Goal: Navigation & Orientation: Find specific page/section

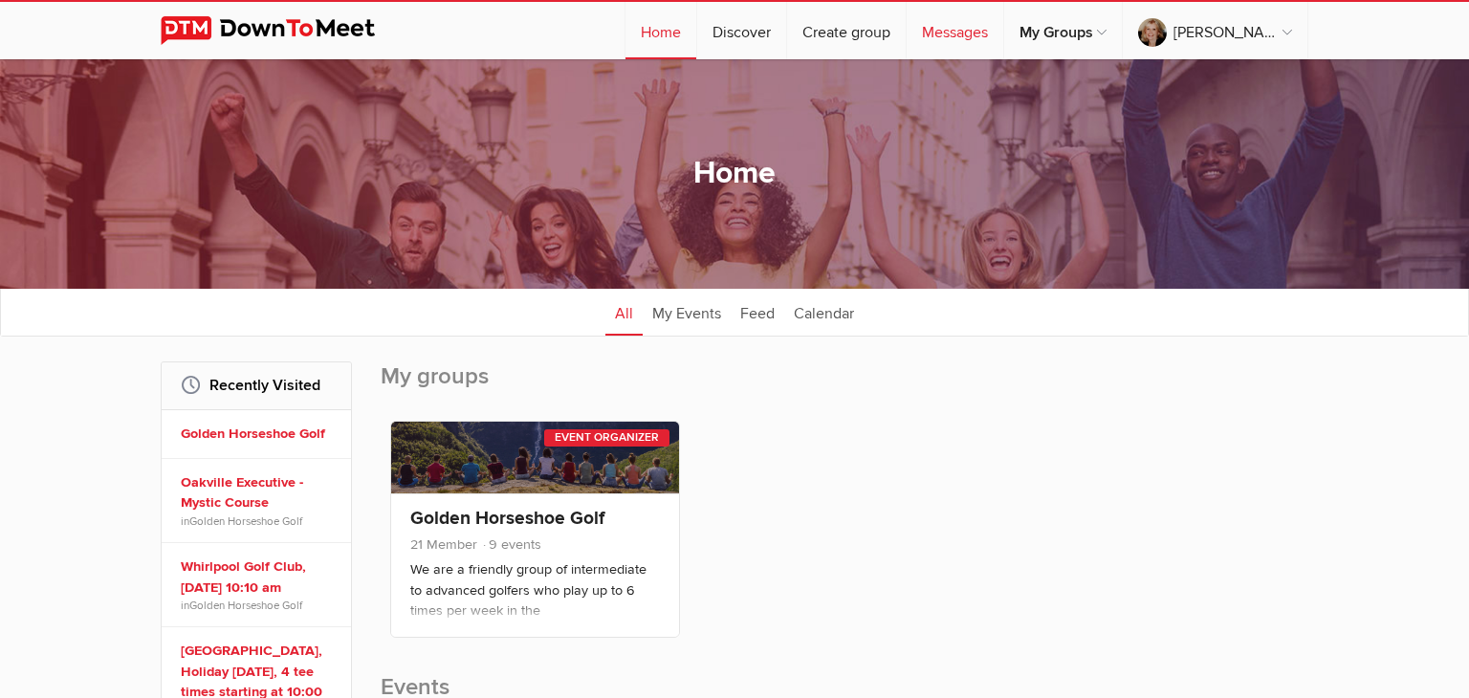
click at [957, 49] on link "Messages" at bounding box center [955, 30] width 97 height 57
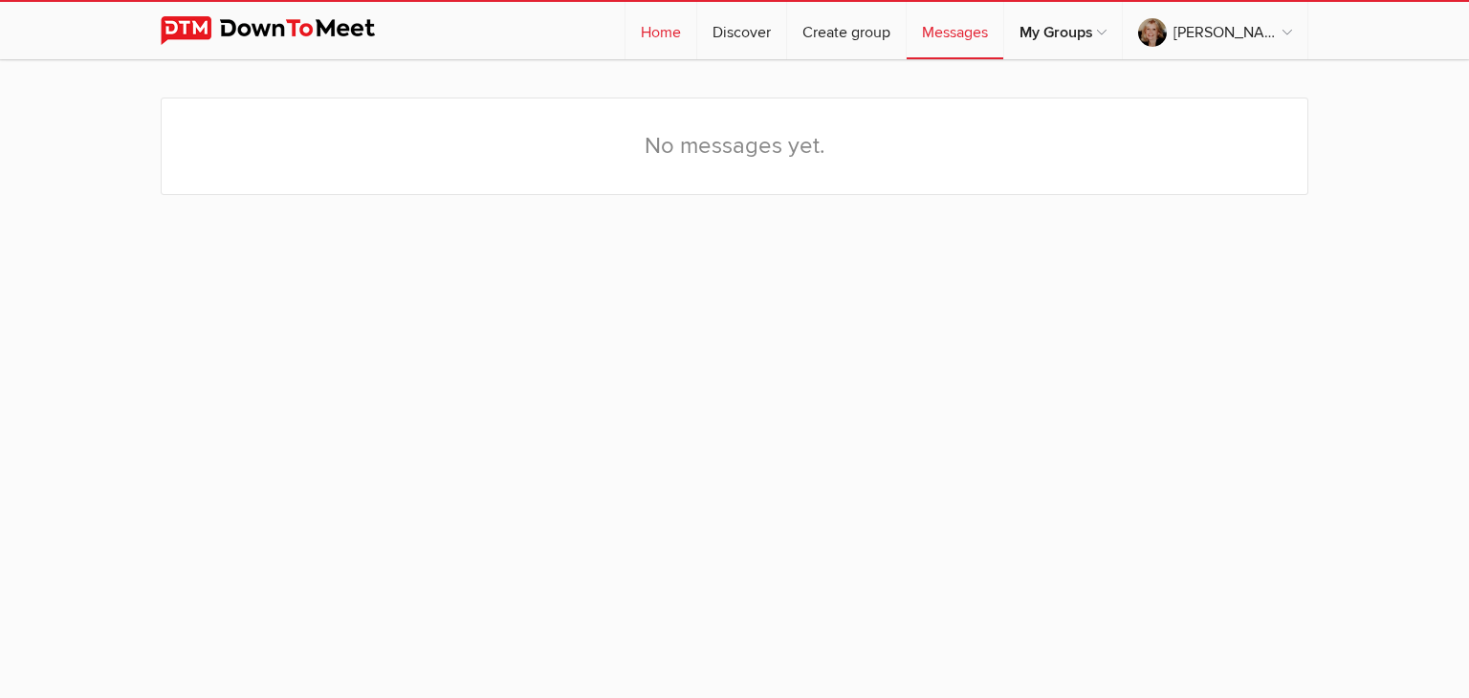
click at [660, 33] on link "Home" at bounding box center [660, 30] width 71 height 57
